Goal: Information Seeking & Learning: Learn about a topic

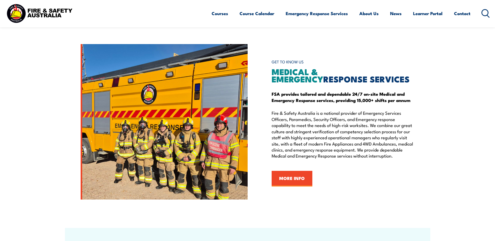
scroll to position [444, 0]
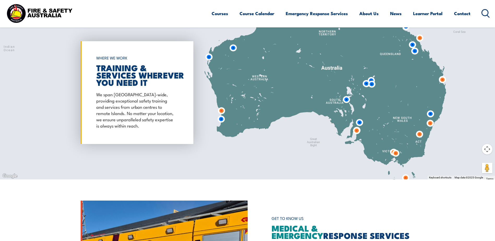
click at [443, 80] on img at bounding box center [442, 80] width 14 height 14
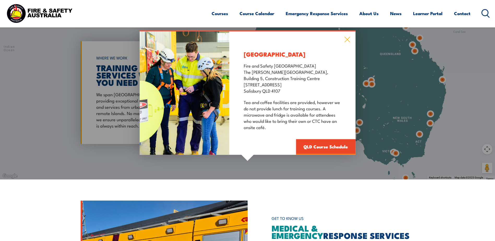
click at [345, 41] on icon at bounding box center [346, 39] width 5 height 5
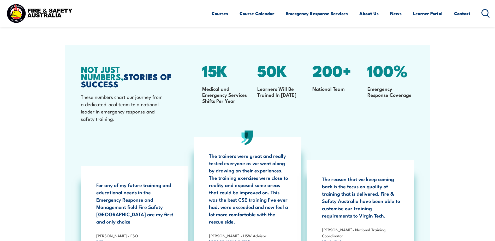
scroll to position [965, 0]
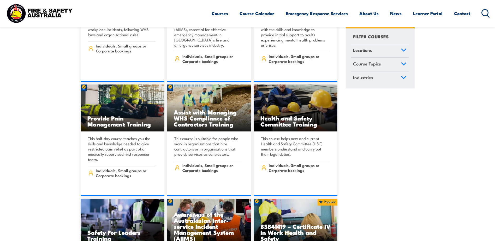
scroll to position [3053, 0]
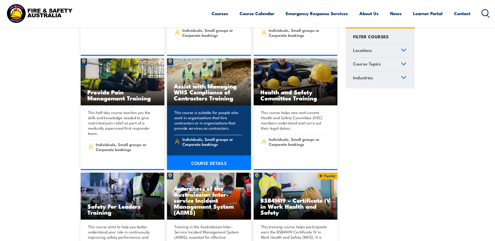
drag, startPoint x: 205, startPoint y: 132, endPoint x: 194, endPoint y: 150, distance: 21.1
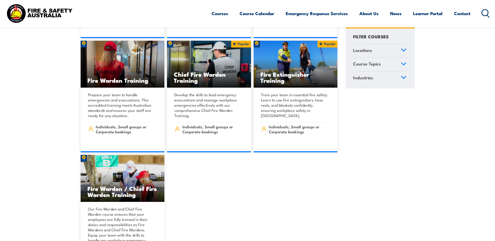
scroll to position [6079, 0]
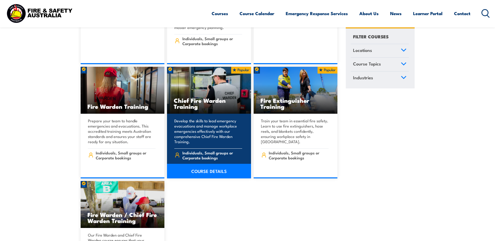
click at [222, 150] on span "Individuals, Small groups or Corporate bookings" at bounding box center [212, 155] width 60 height 10
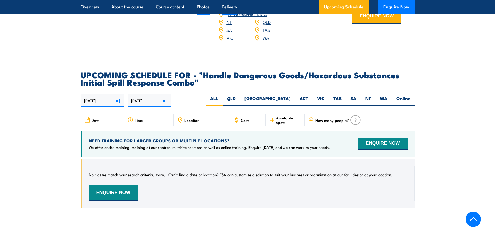
scroll to position [835, 0]
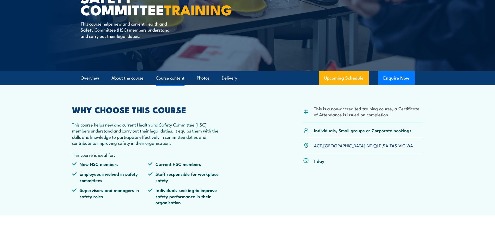
scroll to position [104, 0]
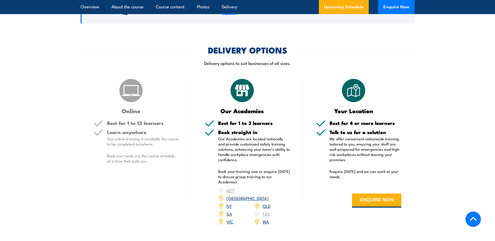
scroll to position [470, 0]
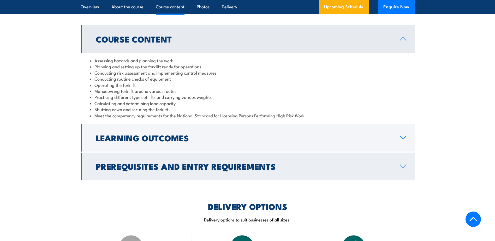
click at [268, 163] on h2 "Prerequisites and Entry Requirements" at bounding box center [244, 166] width 296 height 7
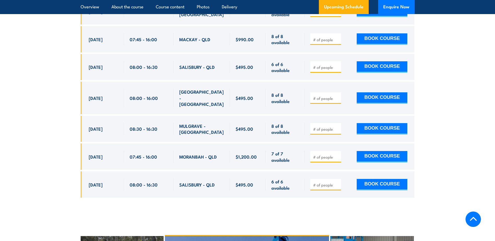
scroll to position [1487, 0]
